Goal: Register for event/course

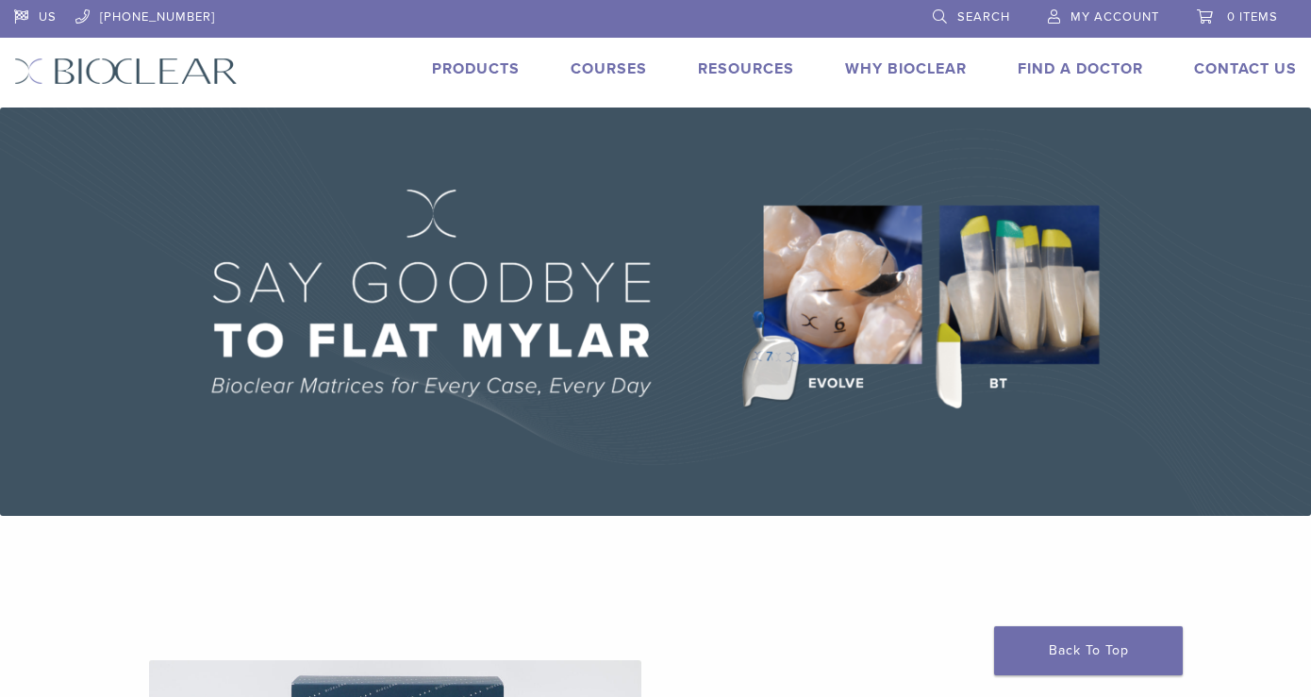
click at [615, 75] on link "Courses" at bounding box center [608, 68] width 76 height 19
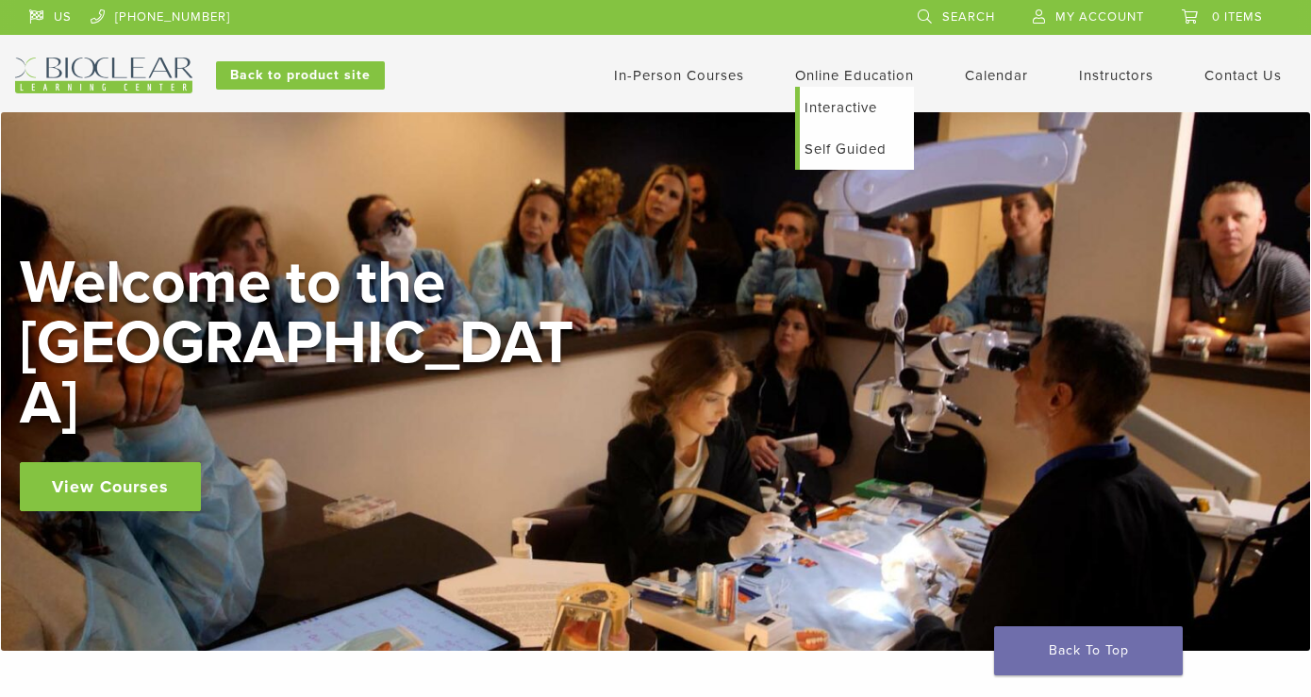
click at [839, 99] on link "Interactive" at bounding box center [857, 107] width 114 height 41
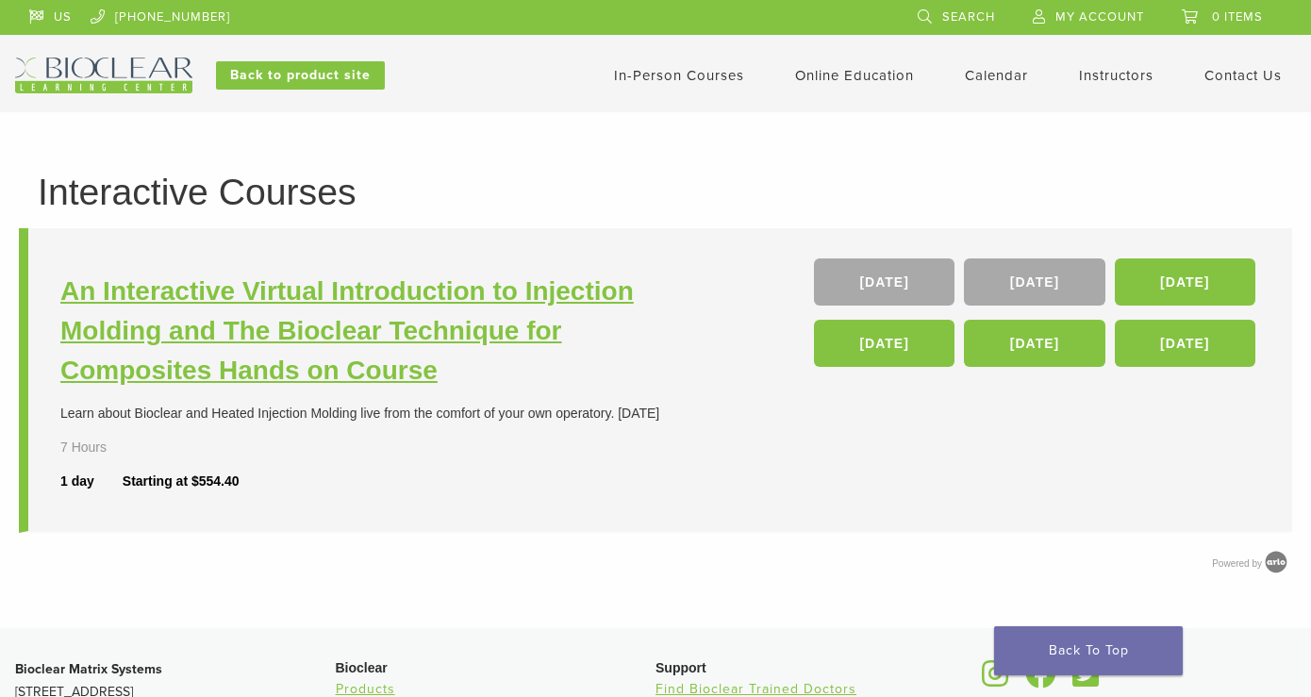
click at [452, 314] on h3 "An Interactive Virtual Introduction to Injection Molding and The Bioclear Techn…" at bounding box center [360, 331] width 600 height 119
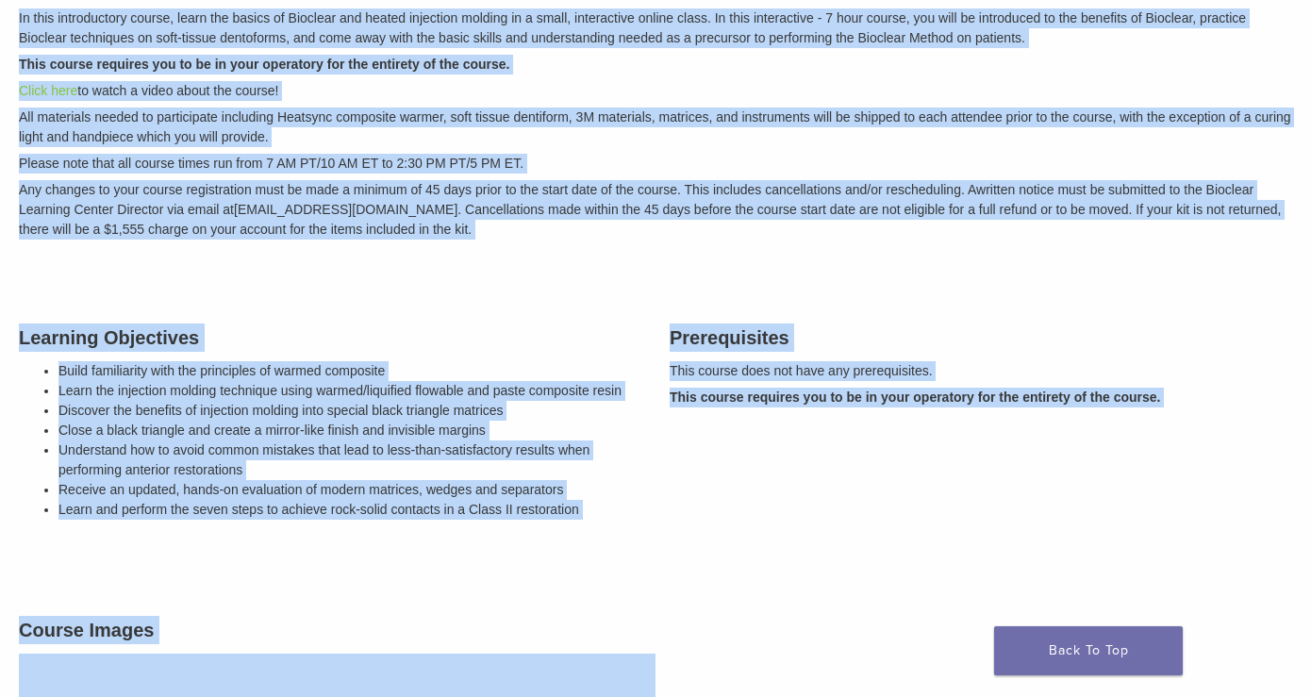
scroll to position [437, 0]
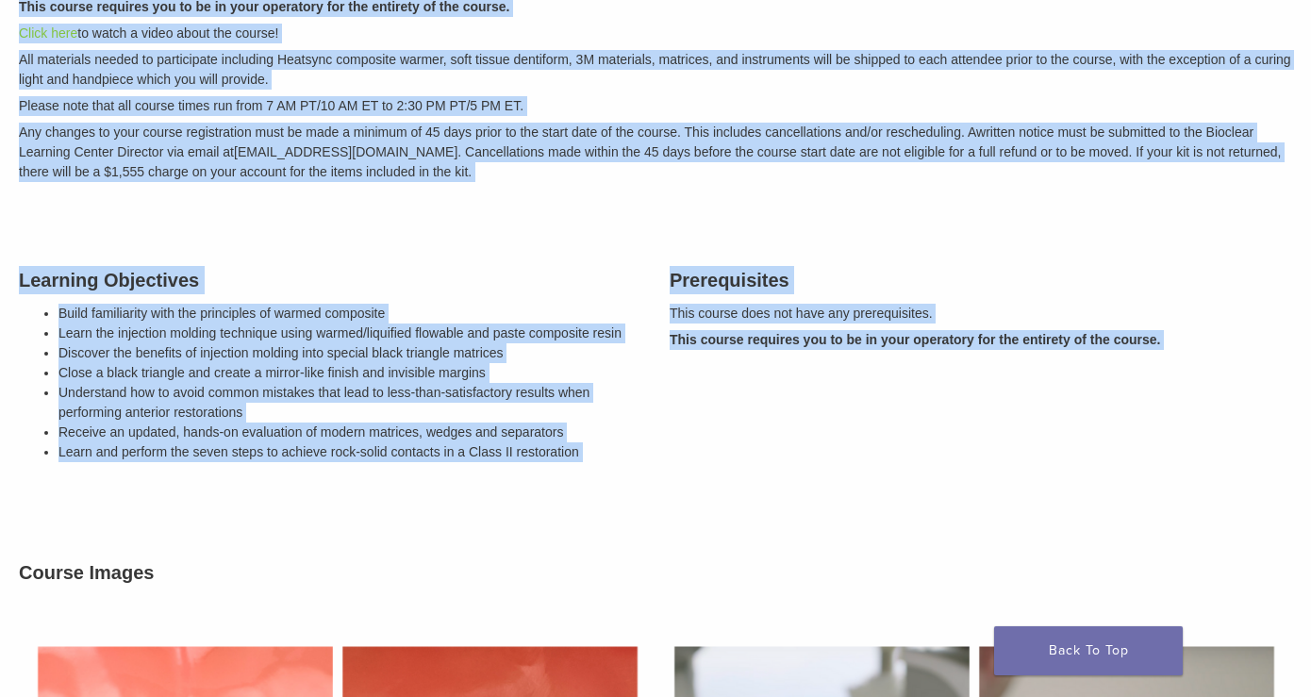
drag, startPoint x: 29, startPoint y: 350, endPoint x: 129, endPoint y: 534, distance: 209.3
click at [129, 534] on div "Description In this introductory course, learn the basics of Bioclear and heate…" at bounding box center [655, 492] width 1301 height 1205
copy div "Loremipsumd Si amet consectetura elitse, doeiu tem incidi ut Laboreet dol magna…"
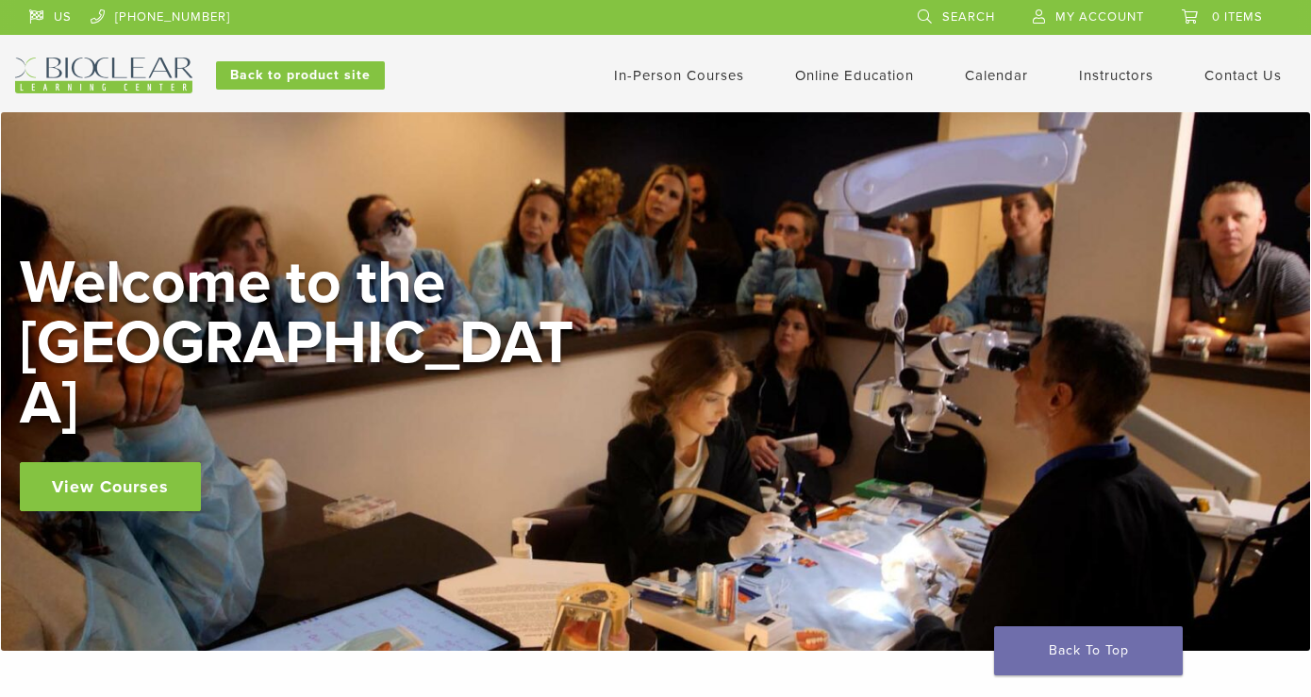
click at [672, 72] on link "In-Person Courses" at bounding box center [679, 75] width 130 height 17
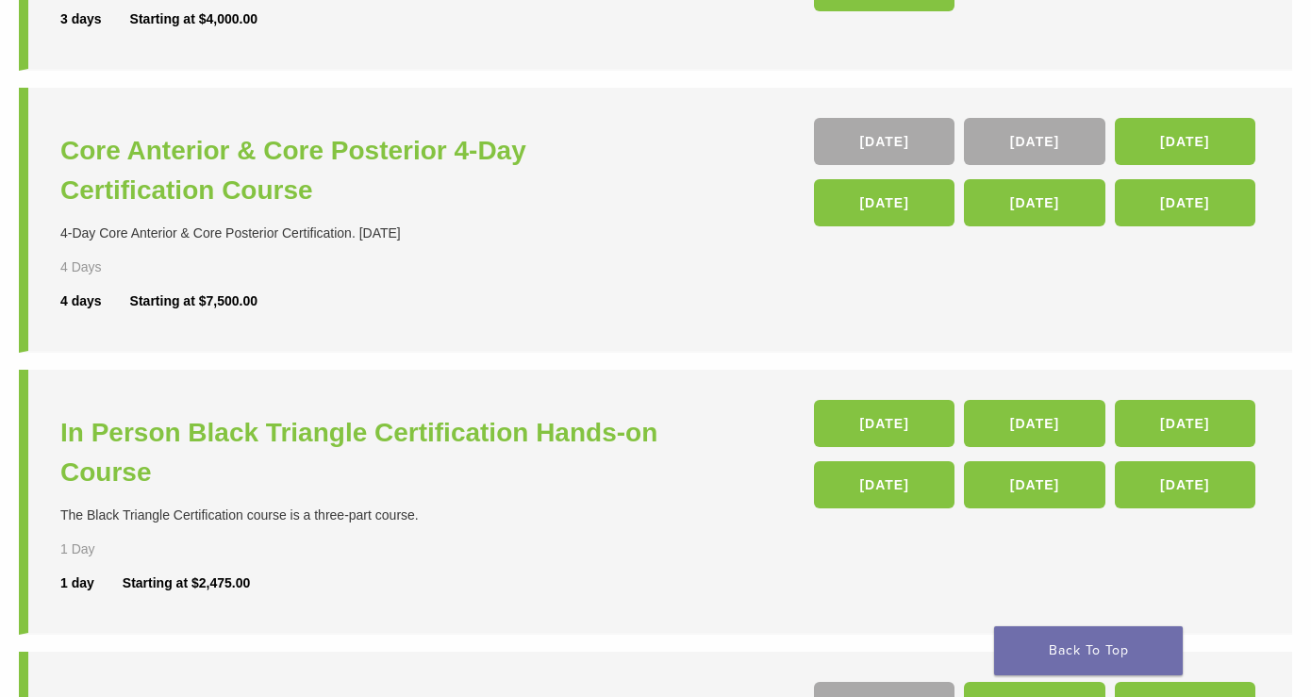
scroll to position [414, 0]
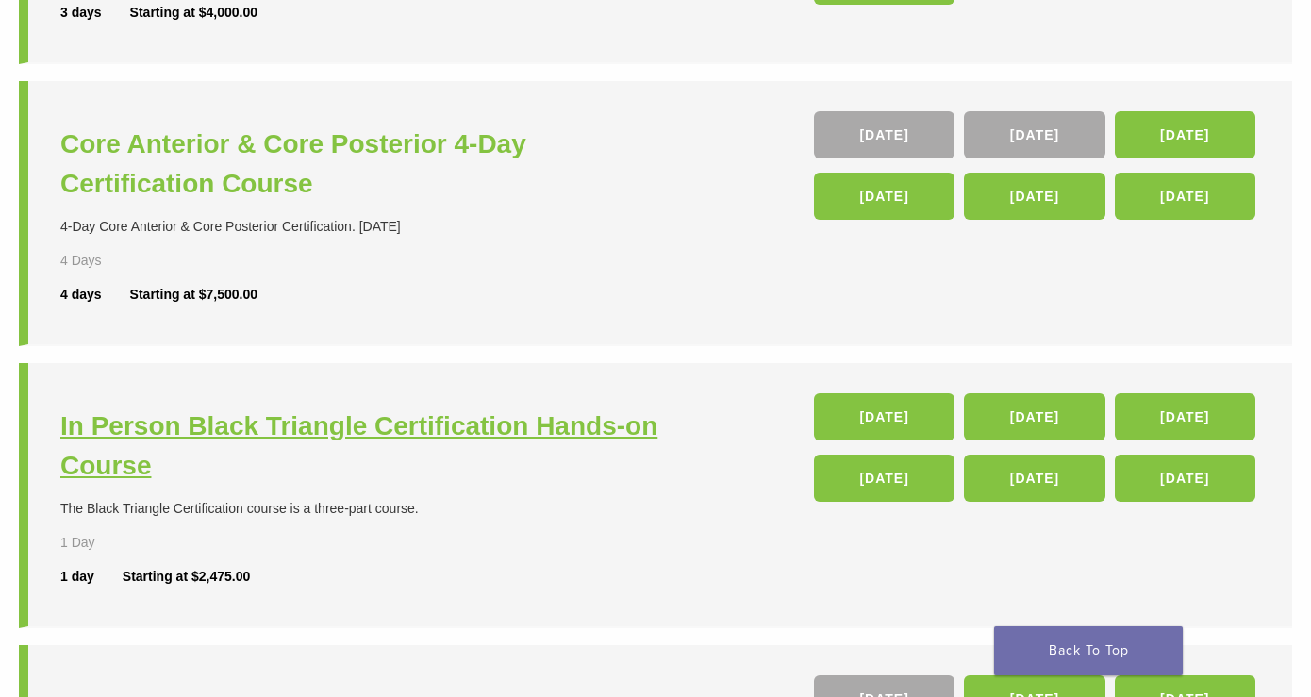
click at [598, 435] on h3 "In Person Black Triangle Certification Hands-on Course" at bounding box center [360, 445] width 600 height 79
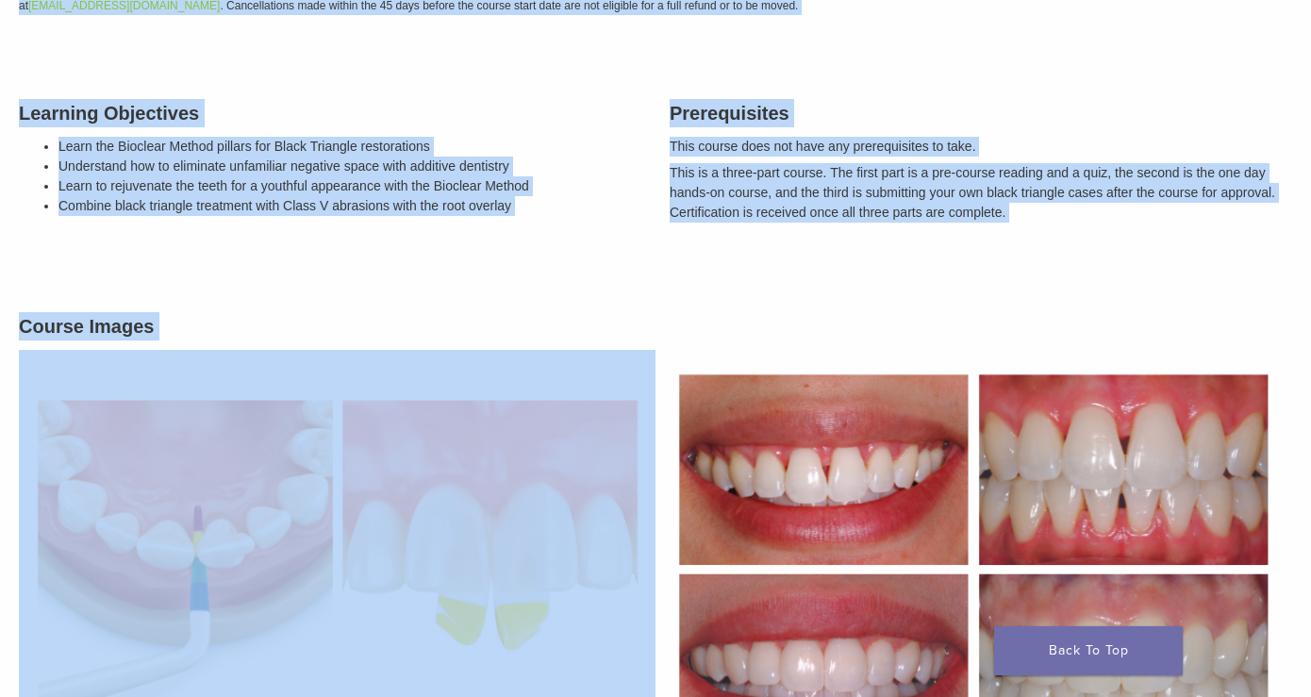
scroll to position [500, 0]
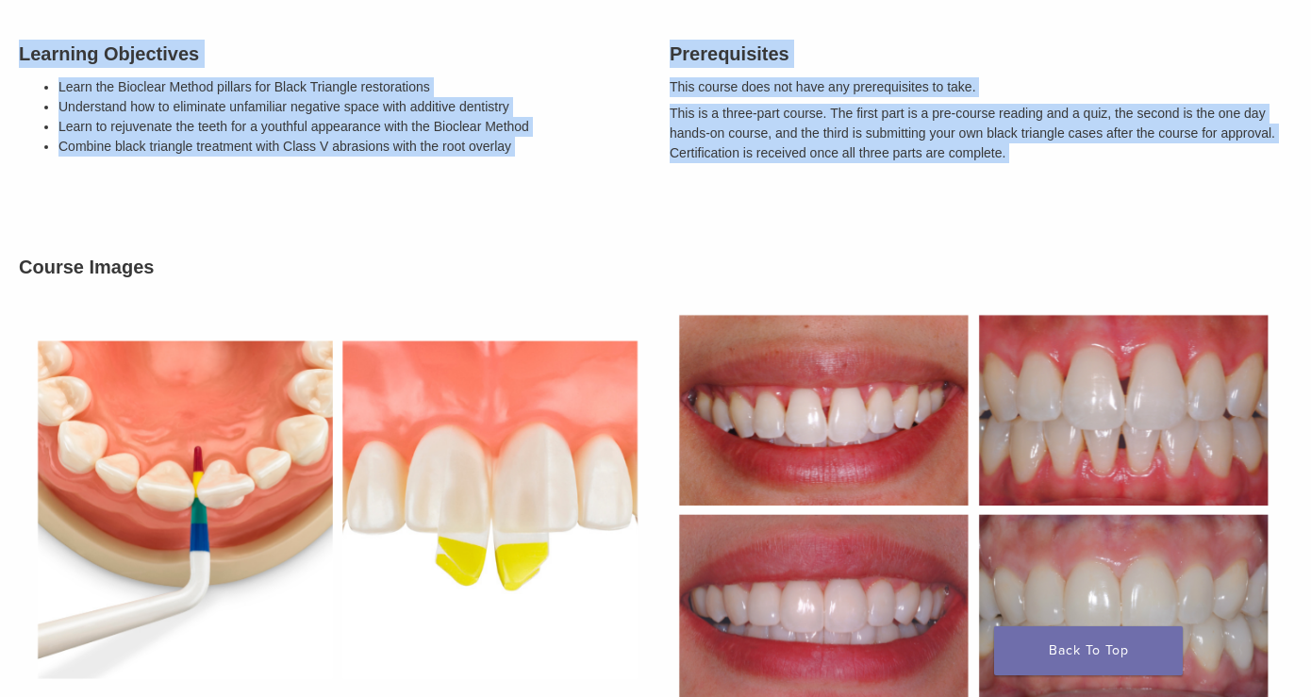
drag, startPoint x: 21, startPoint y: 299, endPoint x: 987, endPoint y: 210, distance: 970.5
click at [988, 210] on div "Description This three-part, in person, hands-on certification course will teac…" at bounding box center [655, 285] width 1301 height 1007
copy div "Loremipsumd Sita conse-adip, el seddoe, tempo-in utlaboreetdol magnaa enim admi…"
